Goal: Check status: Check status

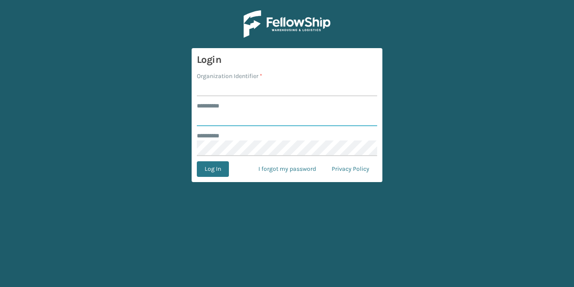
type input "**********"
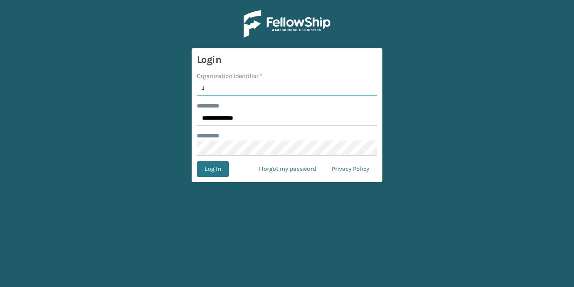
type input "JumpSport"
click at [213, 168] on button "Log In" at bounding box center [213, 169] width 32 height 16
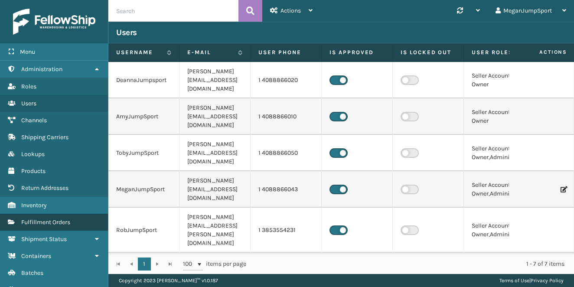
click at [45, 220] on span "Fulfillment Orders" at bounding box center [45, 222] width 49 height 7
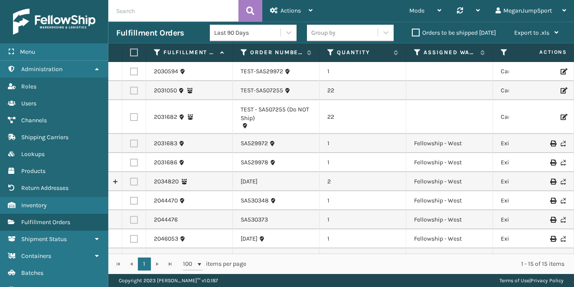
click at [160, 12] on input "text" at bounding box center [173, 11] width 130 height 22
paste input "[DATE]"
type input "[DATE]"
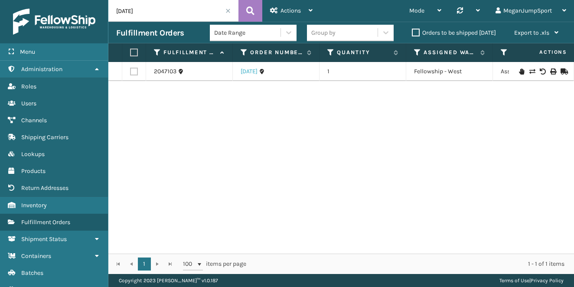
click at [249, 74] on link "[DATE]" at bounding box center [249, 71] width 17 height 9
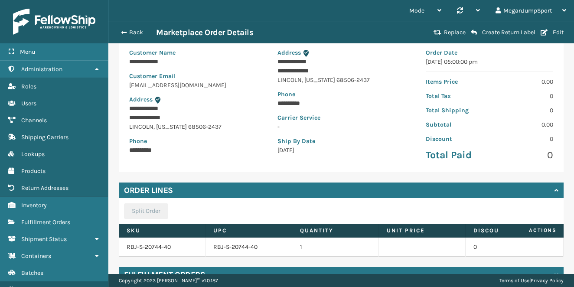
scroll to position [117, 0]
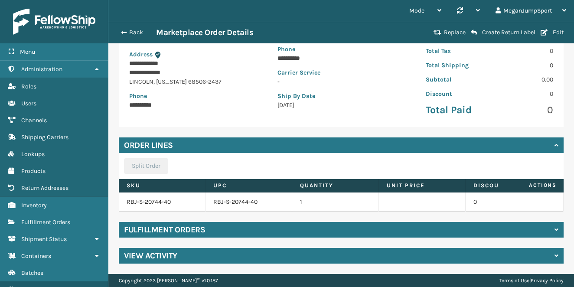
click at [321, 229] on div "Fulfillment Orders" at bounding box center [341, 230] width 445 height 16
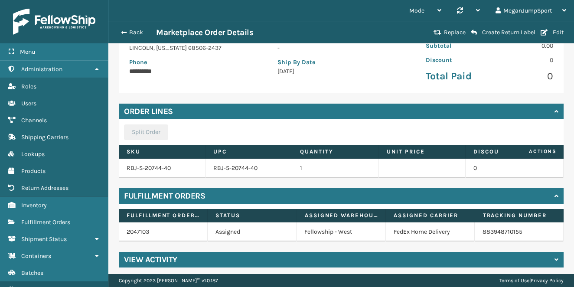
scroll to position [155, 0]
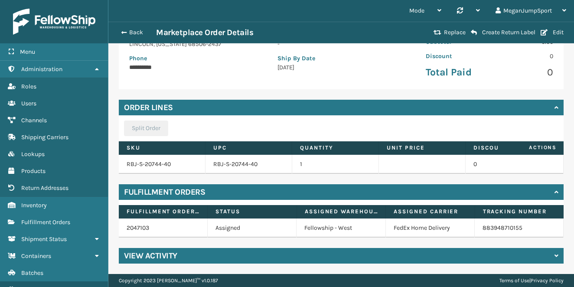
click at [195, 254] on div "View Activity" at bounding box center [341, 256] width 445 height 16
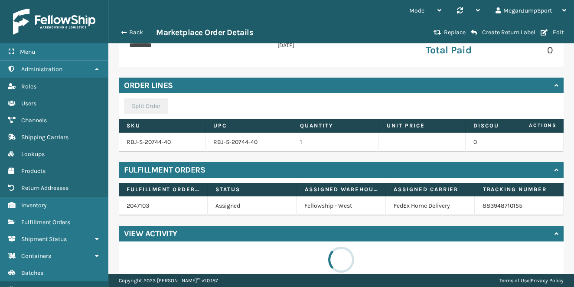
scroll to position [191, 0]
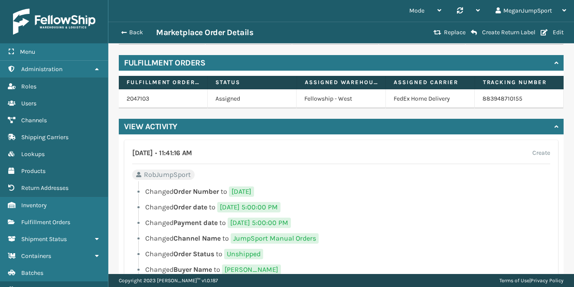
scroll to position [235, 0]
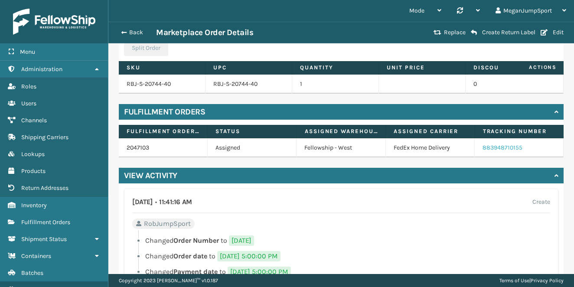
click at [513, 146] on link "883948710155" at bounding box center [503, 147] width 40 height 7
